Goal: Task Accomplishment & Management: Use online tool/utility

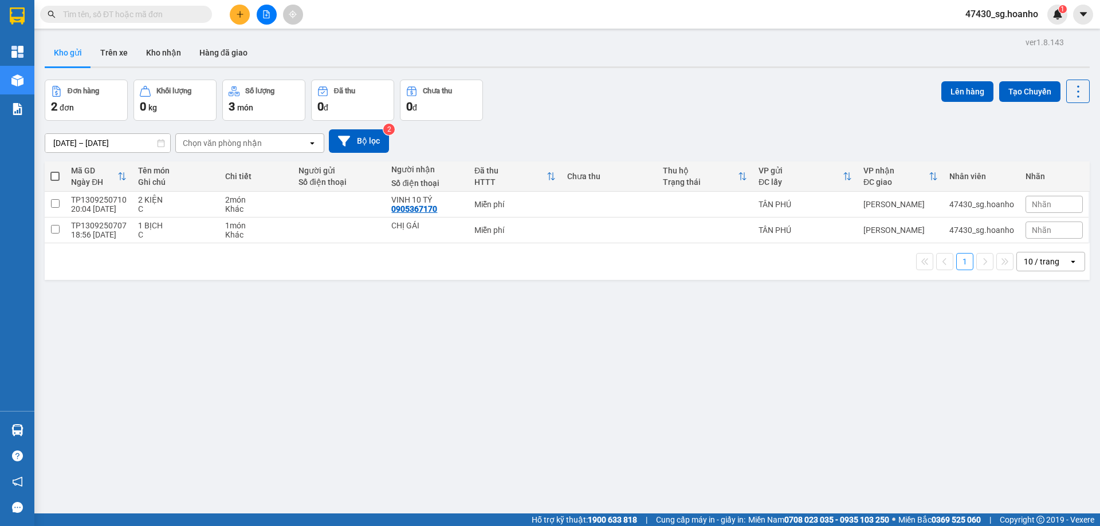
click at [265, 9] on button at bounding box center [267, 15] width 20 height 20
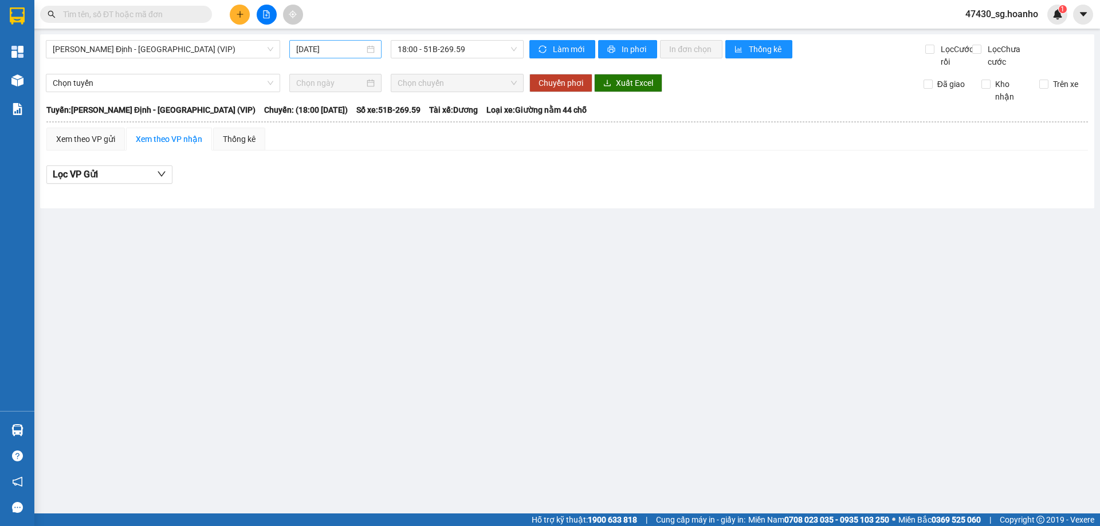
click at [337, 49] on input "[DATE]" at bounding box center [330, 49] width 68 height 13
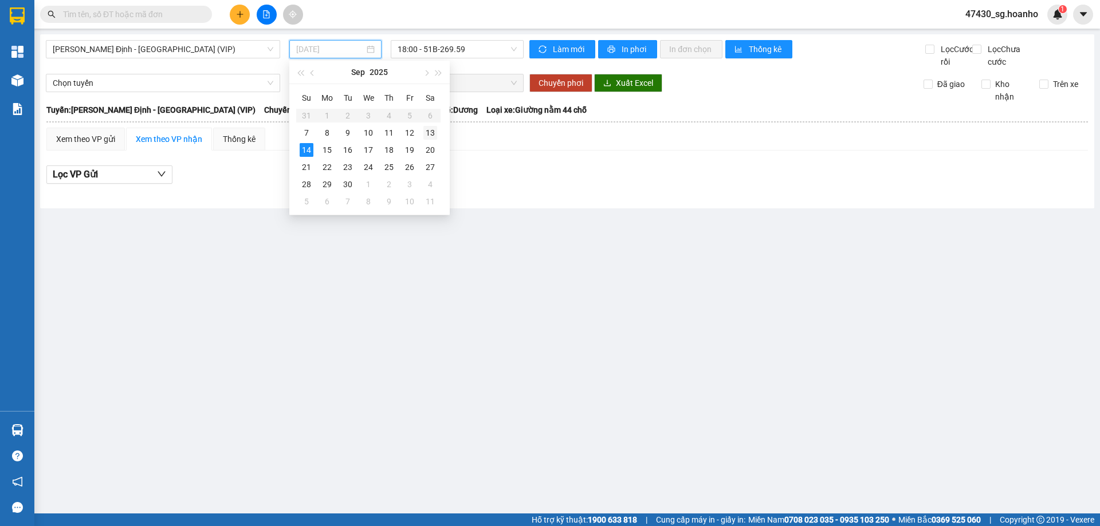
click at [430, 133] on div "13" at bounding box center [430, 133] width 14 height 14
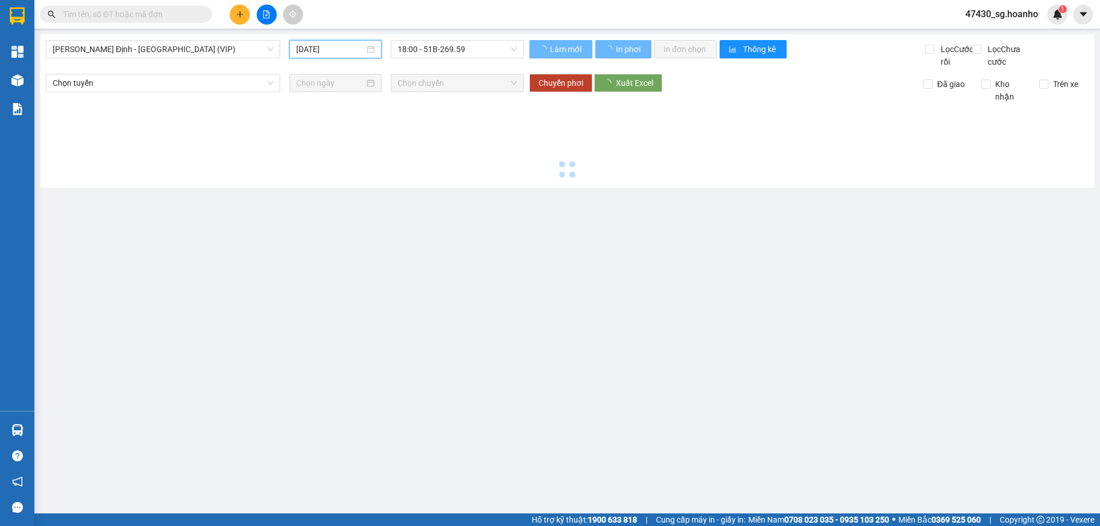
type input "[DATE]"
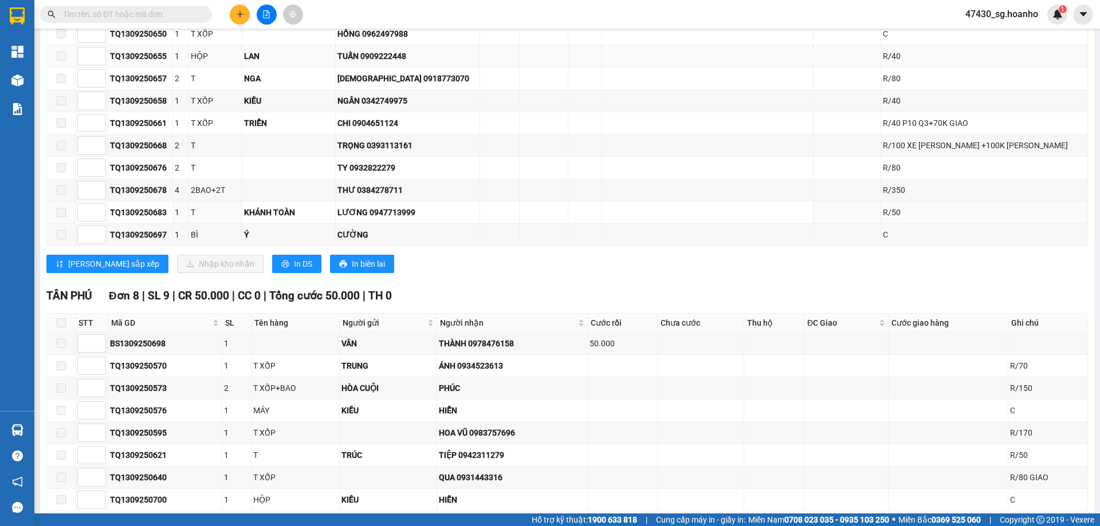
scroll to position [2246, 0]
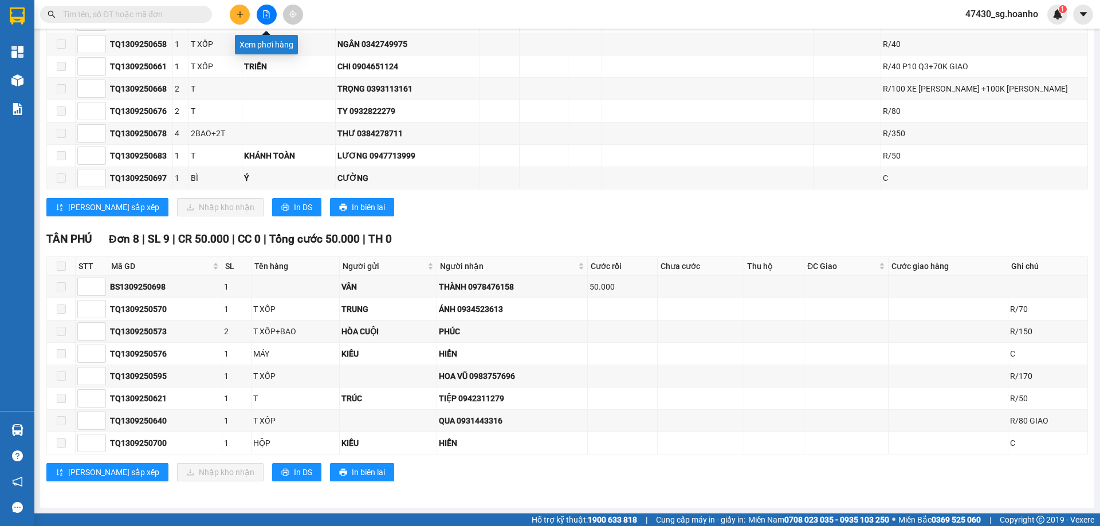
click at [269, 10] on button at bounding box center [267, 15] width 20 height 20
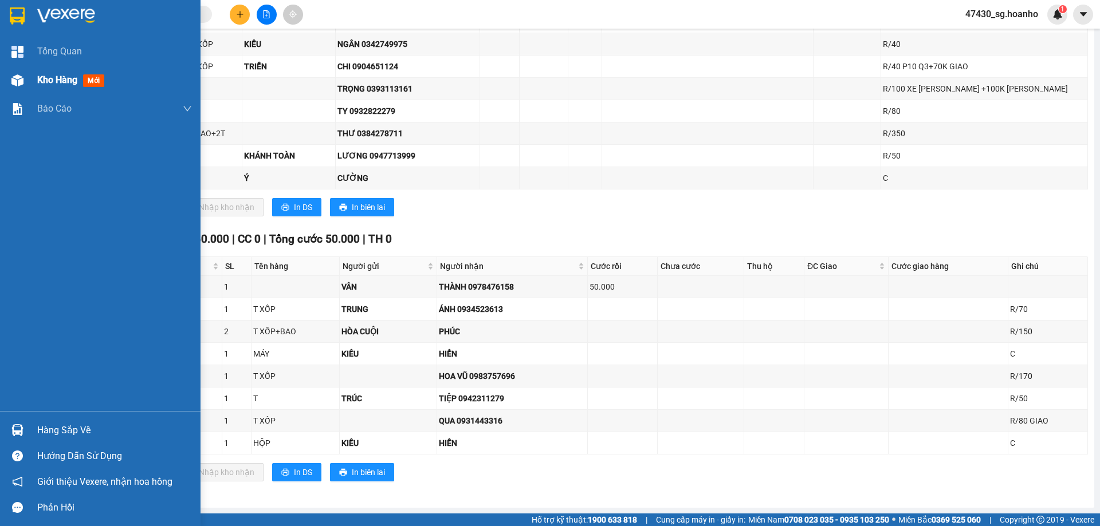
click at [44, 80] on span "Kho hàng" at bounding box center [57, 79] width 40 height 11
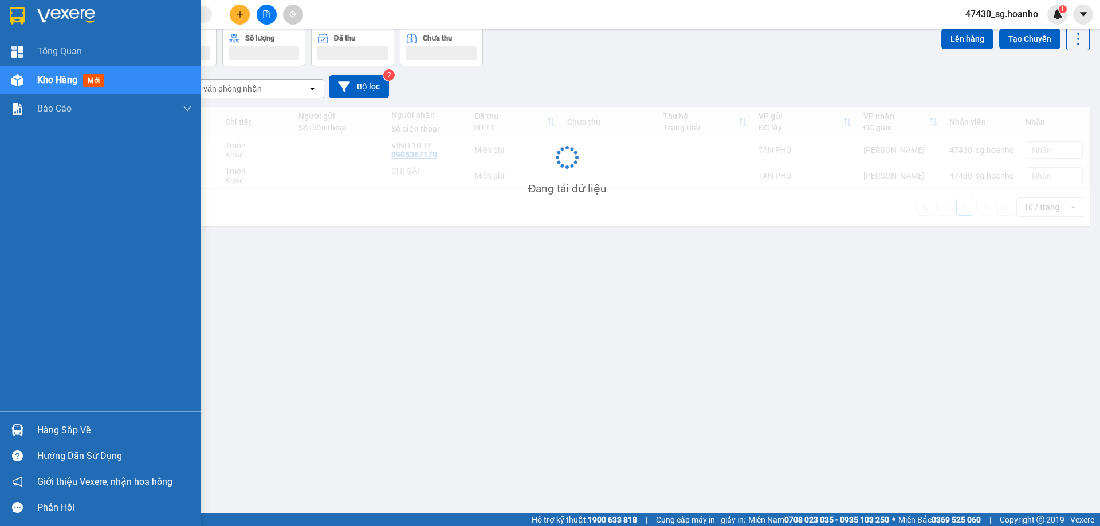
scroll to position [53, 0]
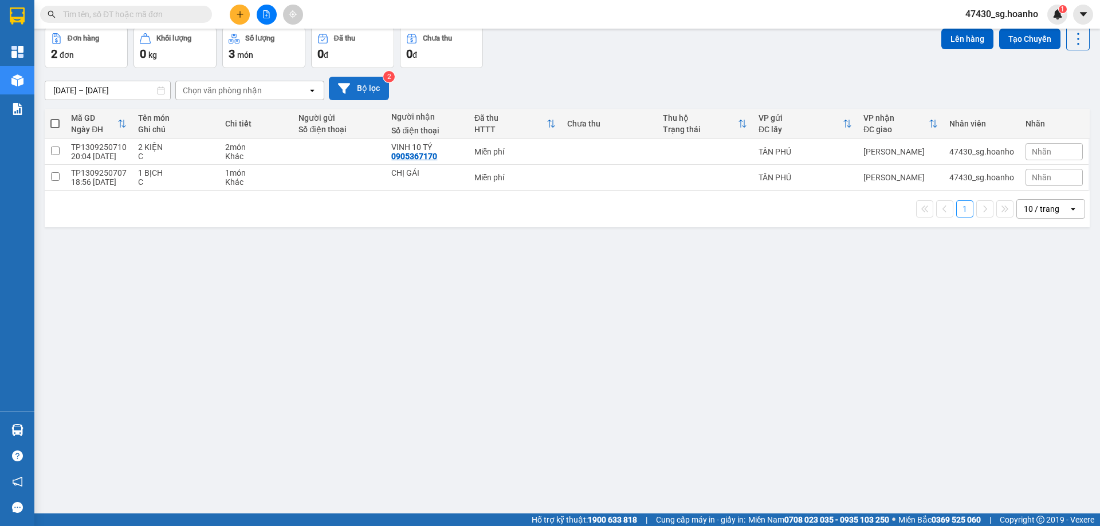
click at [365, 96] on button "Bộ lọc" at bounding box center [359, 88] width 60 height 23
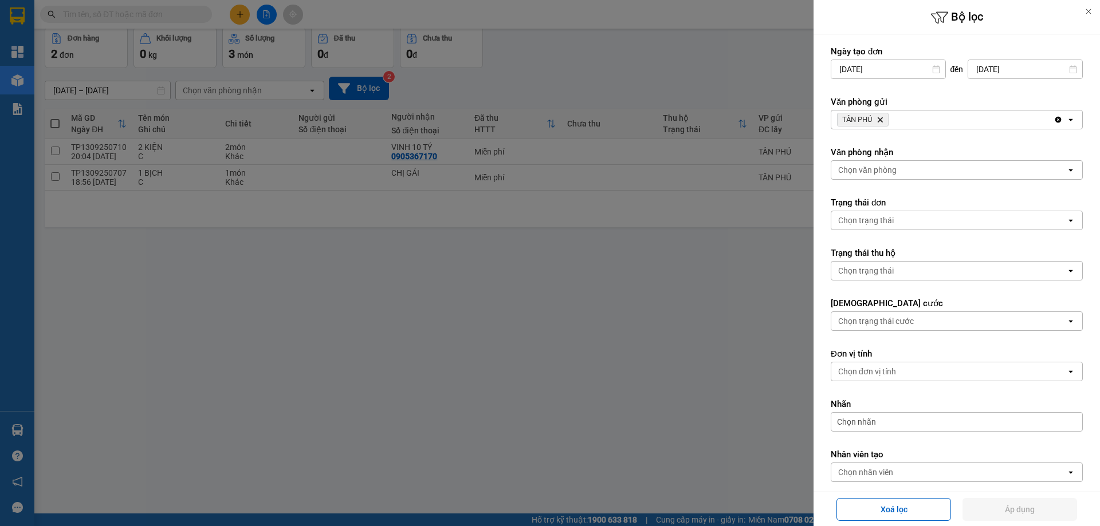
click at [882, 117] on icon "Delete" at bounding box center [879, 119] width 7 height 7
click at [882, 117] on div "Chọn văn phòng" at bounding box center [867, 119] width 58 height 11
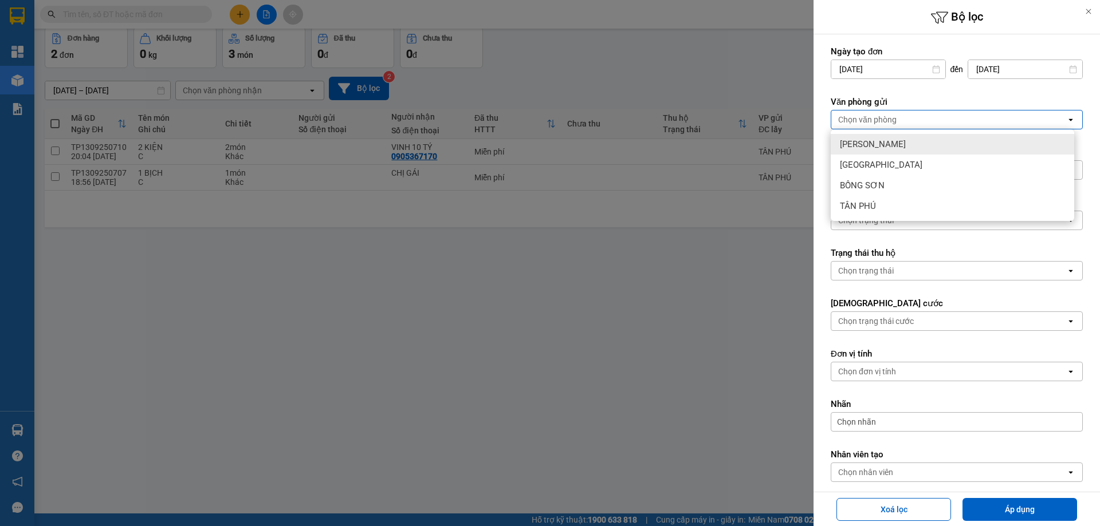
click at [897, 145] on div "[PERSON_NAME]" at bounding box center [952, 144] width 243 height 21
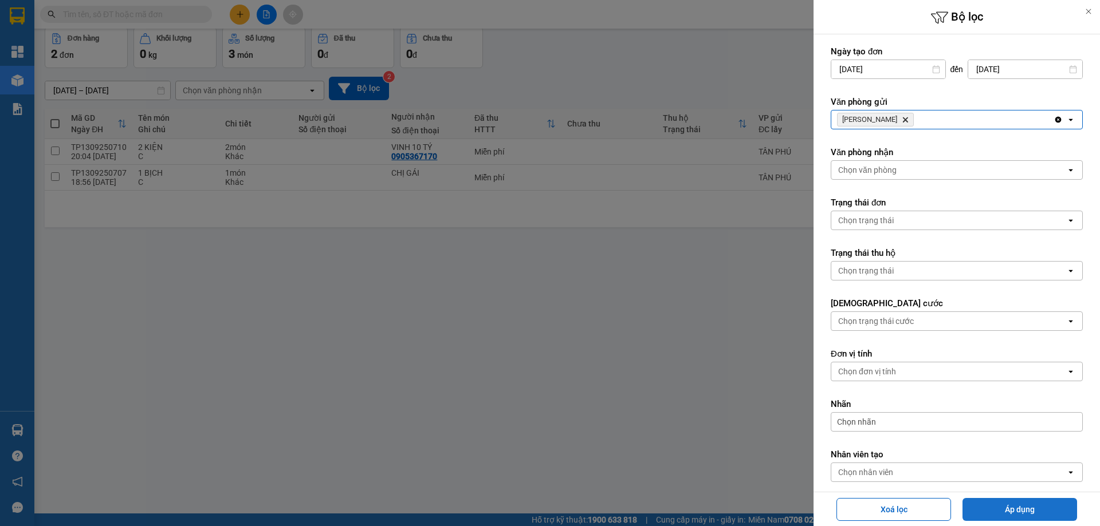
click at [1002, 506] on button "Áp dụng" at bounding box center [1019, 509] width 115 height 23
